Goal: Task Accomplishment & Management: Manage account settings

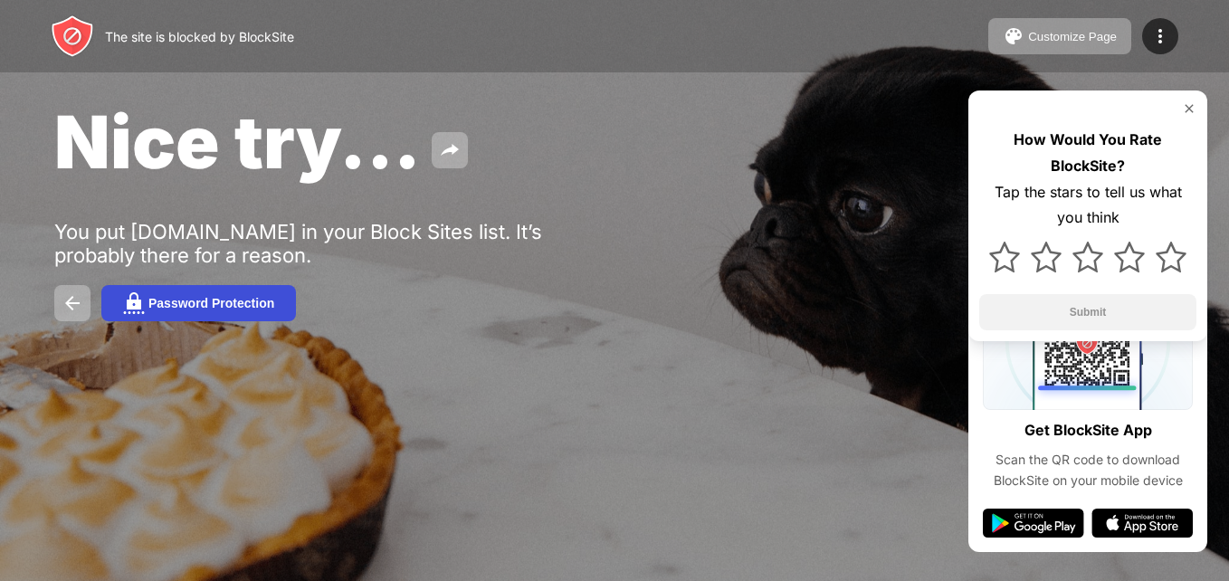
click at [210, 306] on div "Password Protection" at bounding box center [211, 303] width 126 height 14
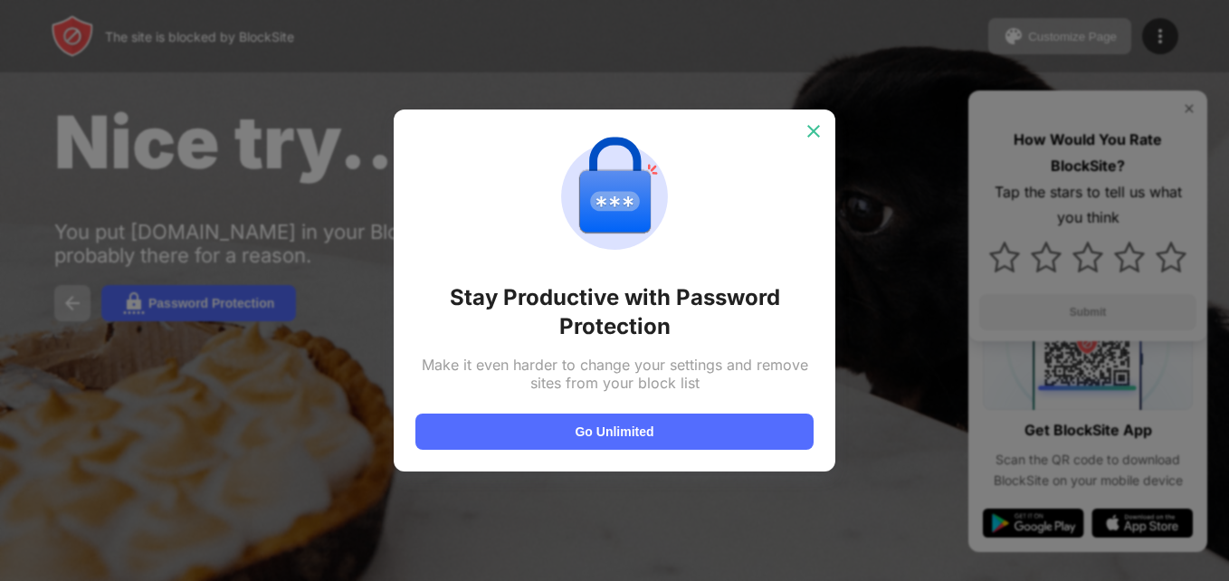
click at [817, 135] on img at bounding box center [813, 131] width 18 height 18
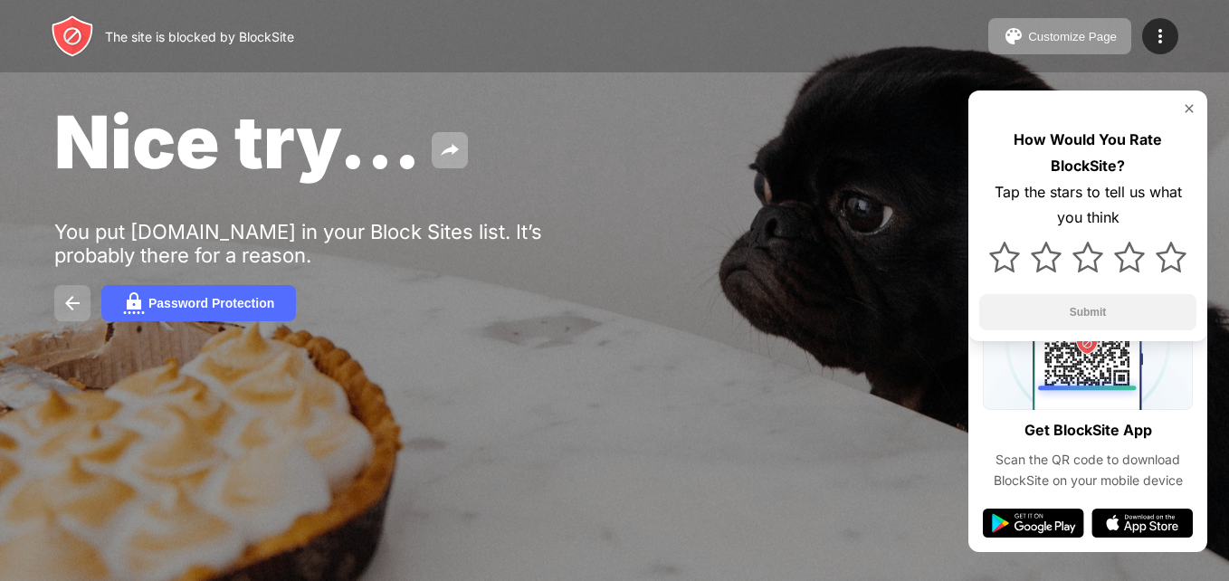
click at [72, 304] on img at bounding box center [73, 303] width 22 height 22
